Goal: Information Seeking & Learning: Learn about a topic

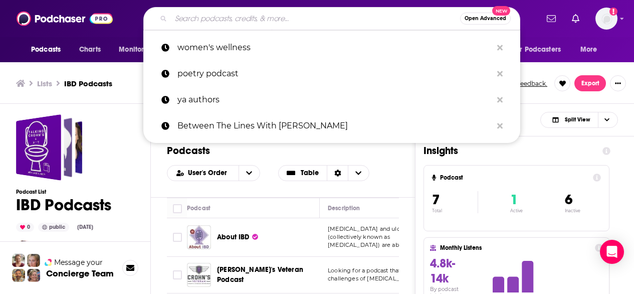
click at [304, 18] on input "Search podcasts, credits, & more..." at bounding box center [315, 19] width 289 height 16
click at [606, 27] on img "Logged in as lorlinskyyorkshire" at bounding box center [607, 19] width 22 height 22
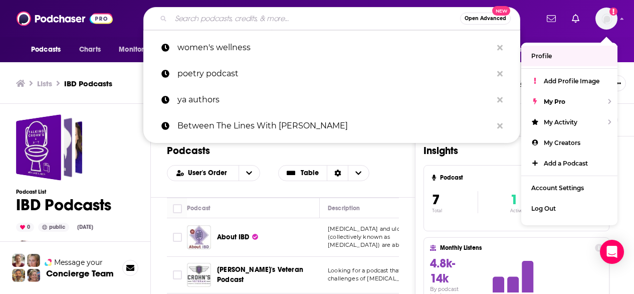
click at [330, 16] on input "Search podcasts, credits, & more..." at bounding box center [315, 19] width 289 height 16
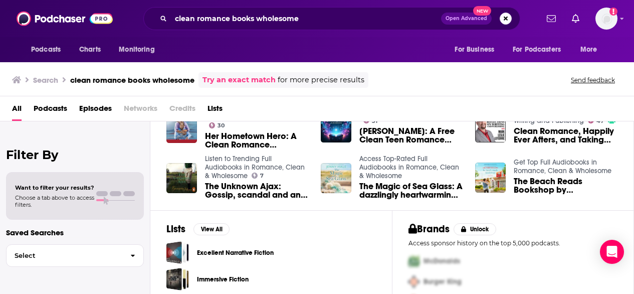
scroll to position [269, 0]
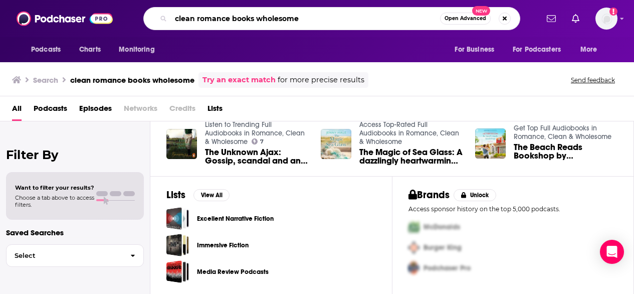
click at [230, 19] on input "clean romance books wholesome" at bounding box center [305, 19] width 269 height 16
drag, startPoint x: 175, startPoint y: 20, endPoint x: 304, endPoint y: 19, distance: 129.4
click at [304, 19] on input "clean romance books wholesome" at bounding box center [305, 19] width 269 height 16
type input "[DEMOGRAPHIC_DATA] romance ya"
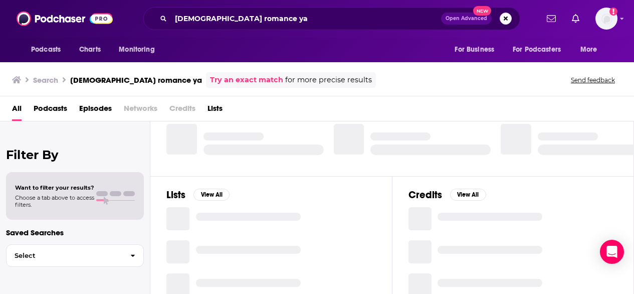
scroll to position [129, 0]
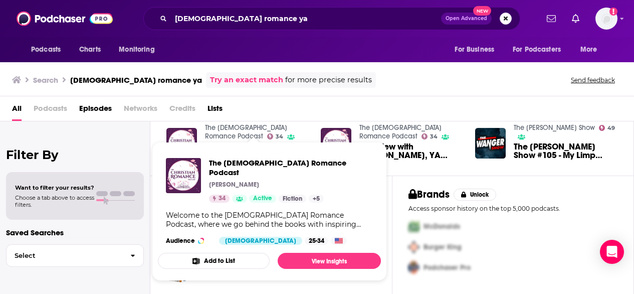
click at [283, 125] on link "The [DEMOGRAPHIC_DATA] Romance Podcast" at bounding box center [246, 131] width 82 height 17
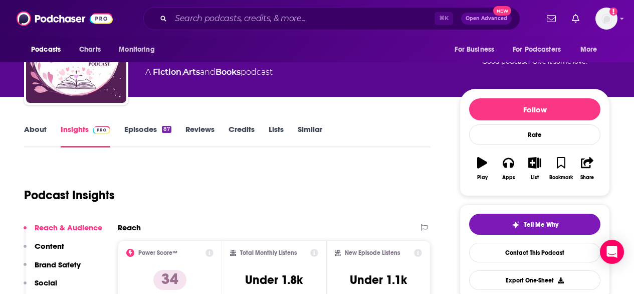
scroll to position [31, 0]
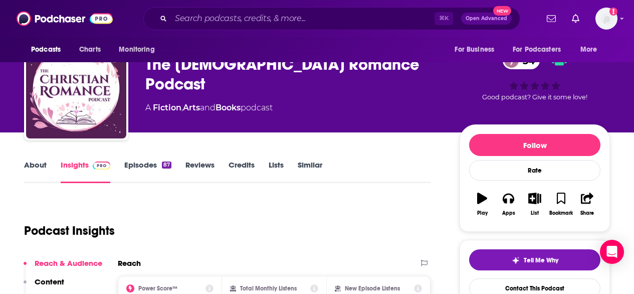
click at [126, 177] on link "Episodes 87" at bounding box center [147, 171] width 47 height 23
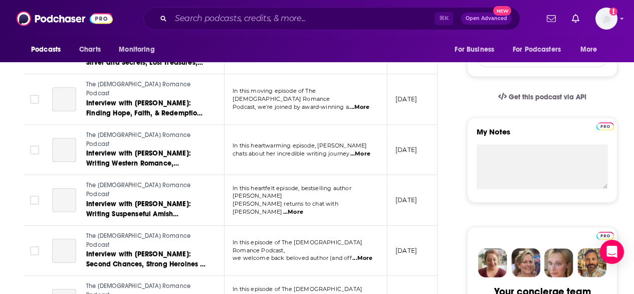
scroll to position [292, 0]
